Goal: Task Accomplishment & Management: Complete application form

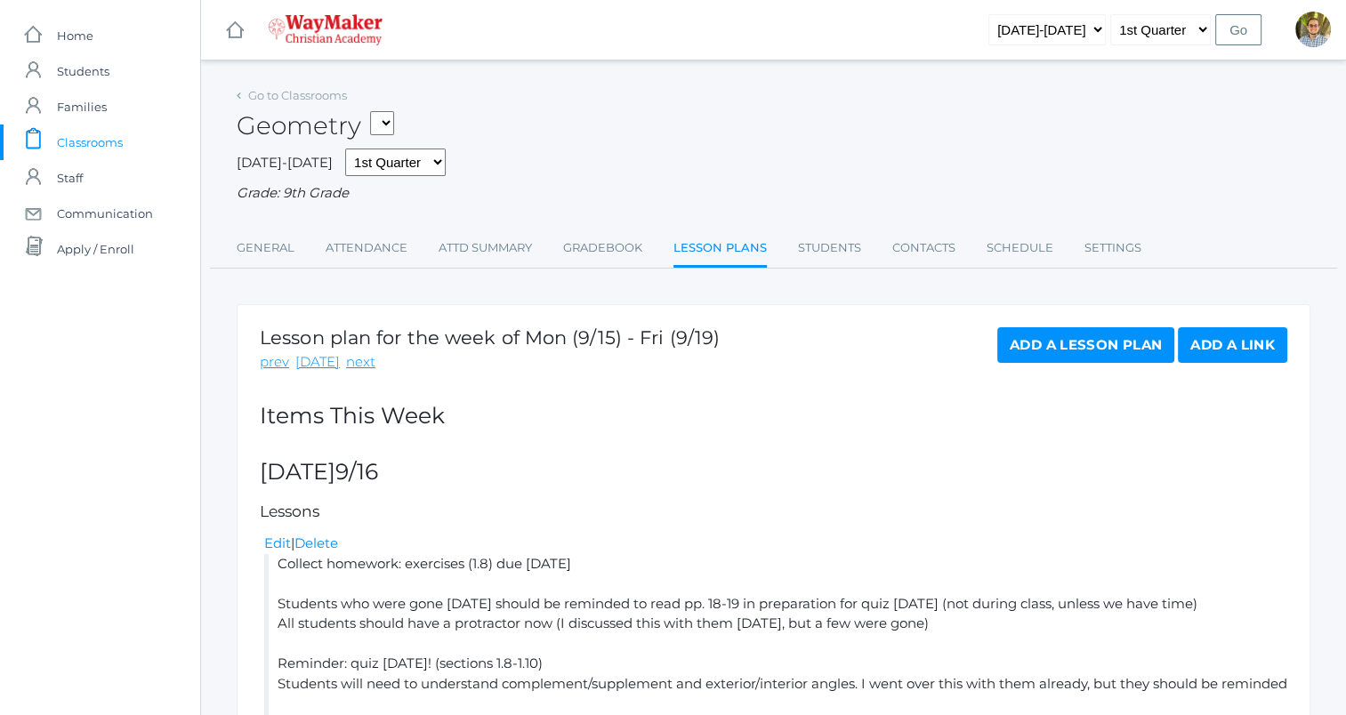
click at [1027, 346] on link "Add a Lesson Plan" at bounding box center [1085, 345] width 177 height 36
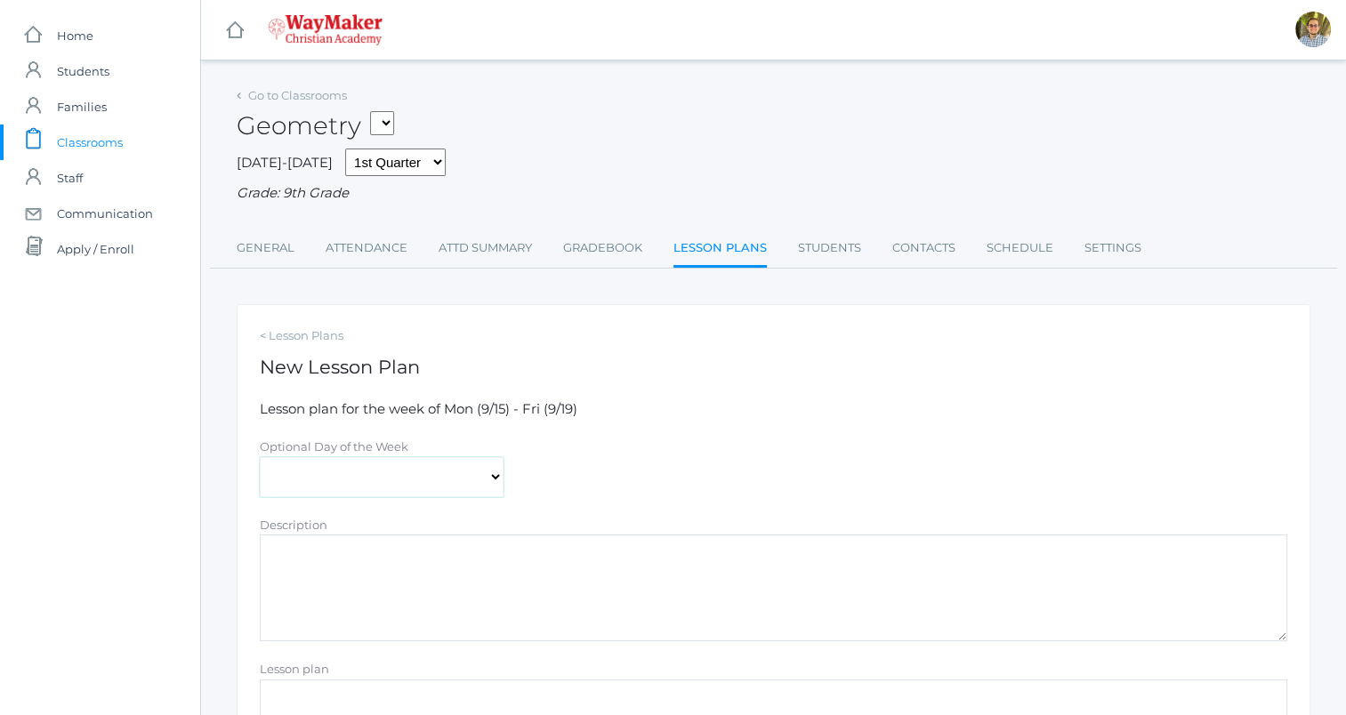
click at [409, 474] on select "[DATE] [DATE] [DATE] [DATE] [DATE]" at bounding box center [382, 477] width 244 height 40
select select "[DATE]"
click at [260, 457] on select "[DATE] [DATE] [DATE] [DATE] [DATE]" at bounding box center [382, 477] width 244 height 40
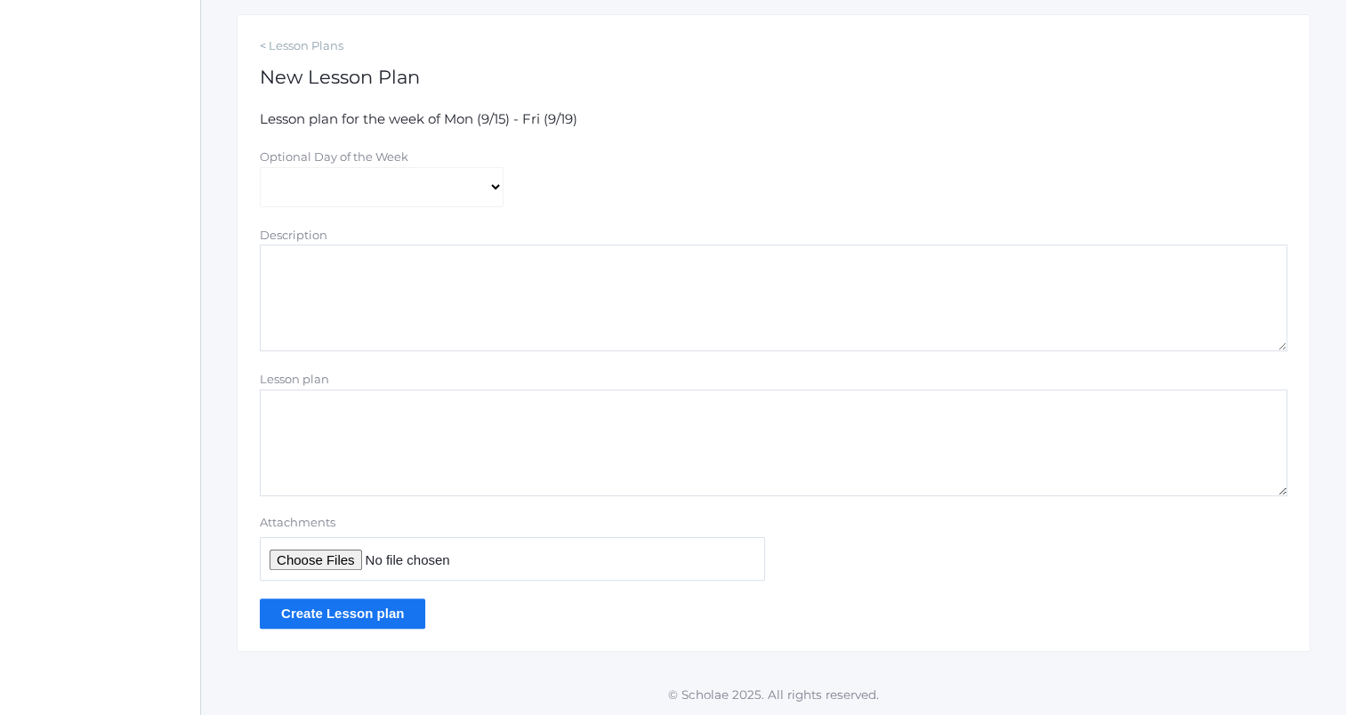
click at [487, 446] on textarea "Lesson plan" at bounding box center [774, 443] width 1028 height 107
type textarea "Quiz stuff on p. 24"
click at [351, 625] on input "Create Lesson plan" at bounding box center [343, 613] width 166 height 29
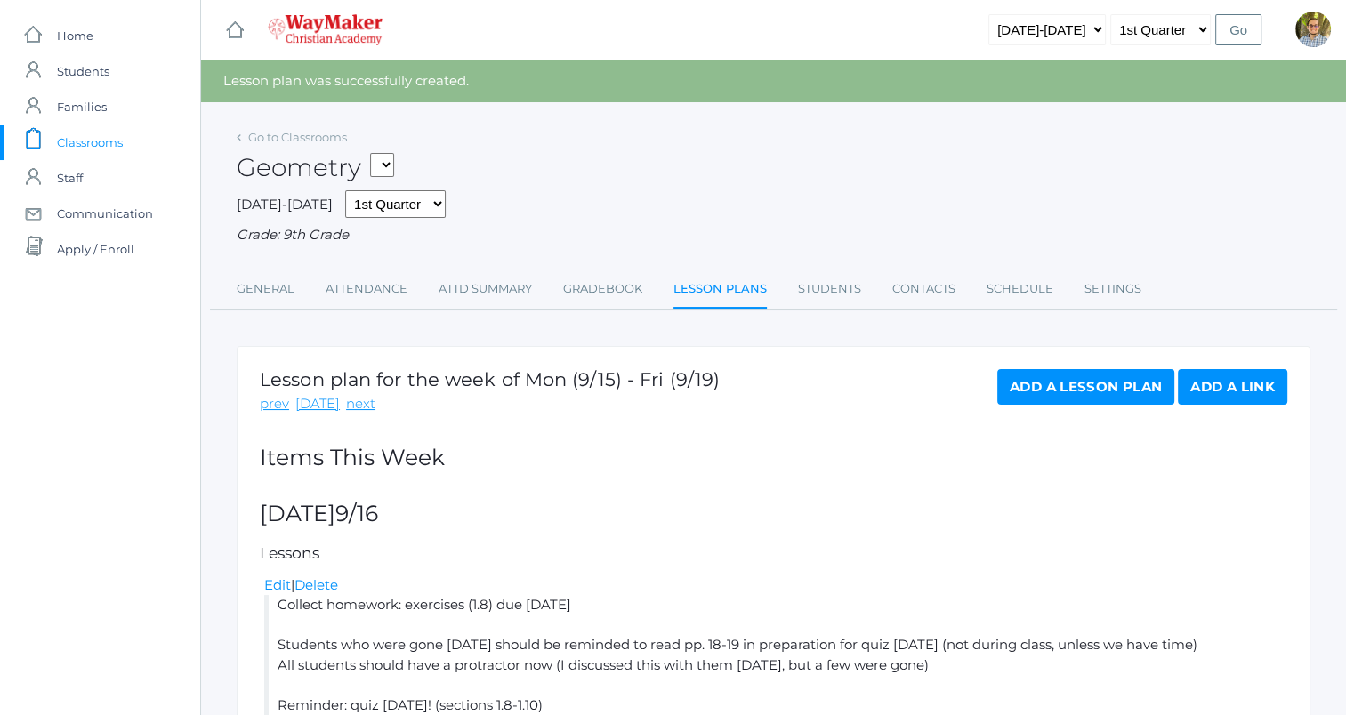
click at [76, 148] on span "Classrooms" at bounding box center [90, 143] width 66 height 36
